Goal: Find contact information: Find contact information

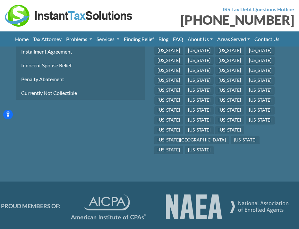
scroll to position [2059, 0]
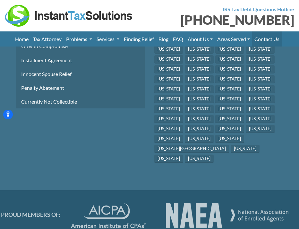
click at [273, 40] on link "Contact Us" at bounding box center [266, 38] width 29 height 15
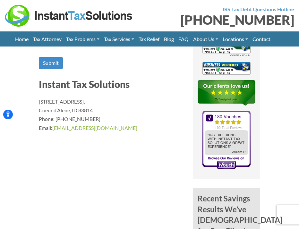
scroll to position [540, 0]
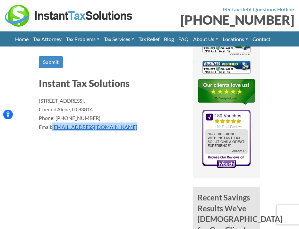
drag, startPoint x: 123, startPoint y: 135, endPoint x: 54, endPoint y: 136, distance: 68.9
click at [54, 131] on p "[STREET_ADDRESS] Phone: [PHONE_NUMBER] Email: [EMAIL_ADDRESS][DOMAIN_NAME]" at bounding box center [111, 113] width 144 height 35
copy link "[EMAIL_ADDRESS][DOMAIN_NAME]"
